Goal: Task Accomplishment & Management: Manage account settings

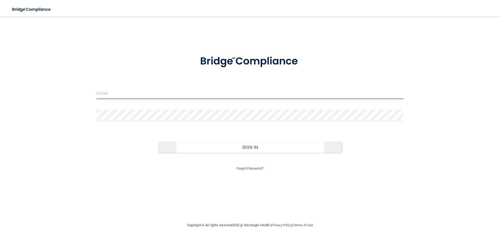
type input "[PERSON_NAME][EMAIL_ADDRESS][DOMAIN_NAME]"
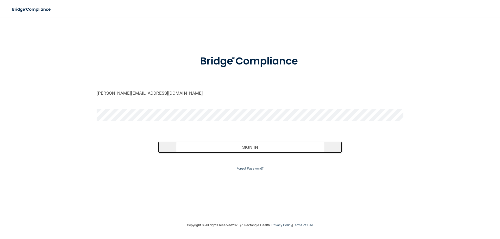
click at [246, 148] on button "Sign In" at bounding box center [250, 147] width 184 height 11
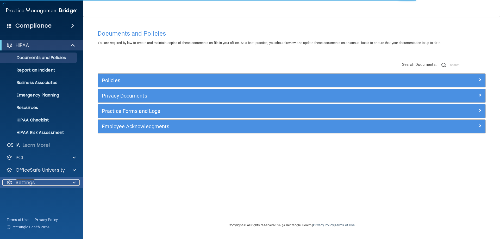
click at [33, 184] on p "Settings" at bounding box center [25, 183] width 19 height 6
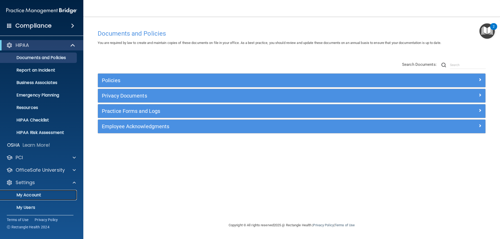
click at [34, 196] on p "My Account" at bounding box center [38, 195] width 71 height 5
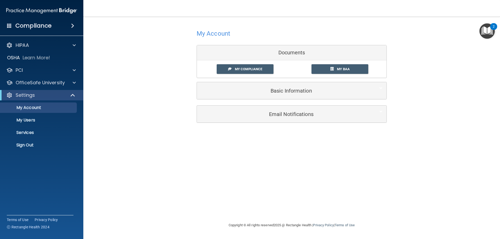
click at [487, 30] on img "Open Resource Center, 2 new notifications" at bounding box center [487, 30] width 15 height 15
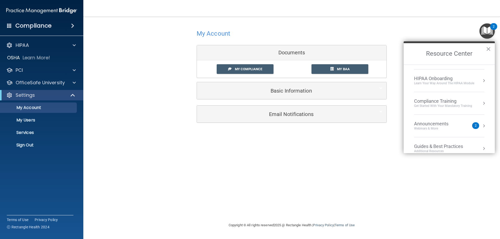
scroll to position [52, 0]
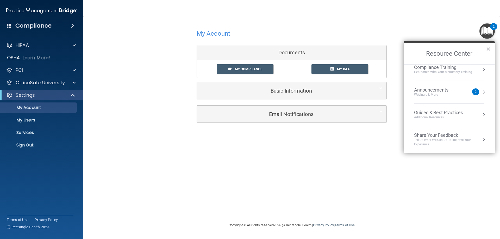
click at [363, 161] on div "My Account Documents My Compliance My Compliance My BAA Basic Information Full …" at bounding box center [292, 119] width 396 height 195
click at [34, 25] on h4 "Compliance" at bounding box center [33, 25] width 36 height 7
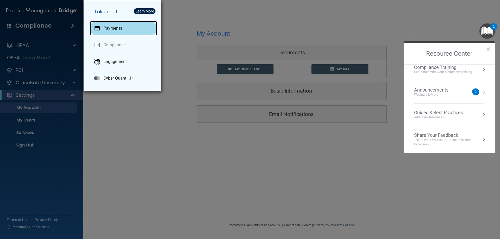
click at [108, 29] on p "Payments" at bounding box center [112, 28] width 19 height 5
